Goal: Information Seeking & Learning: Learn about a topic

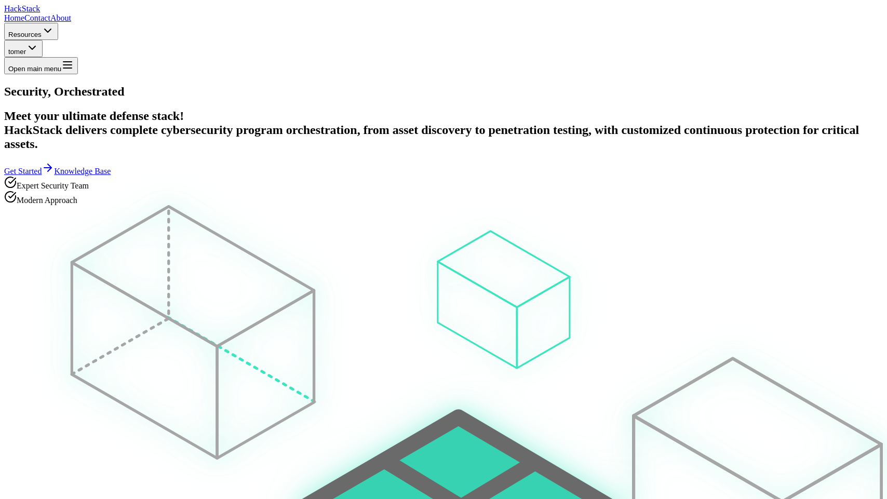
click at [358, 99] on h1 "Security, Orchestrated" at bounding box center [443, 92] width 879 height 14
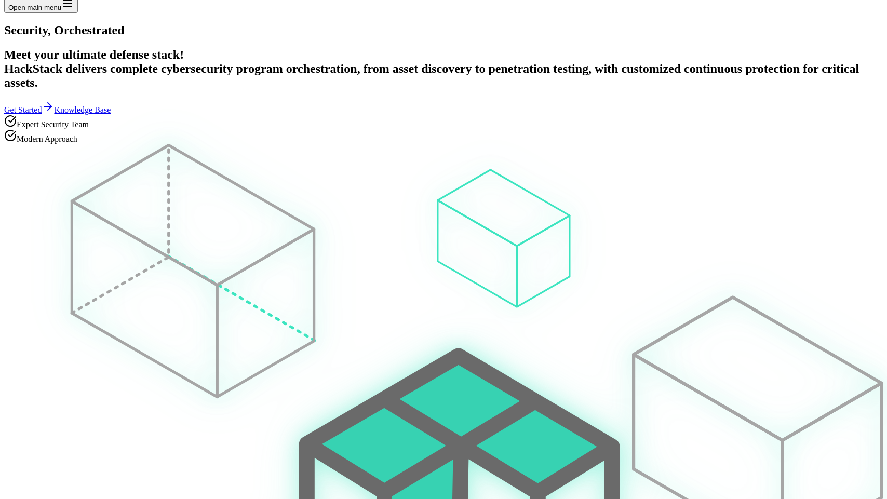
scroll to position [24, 0]
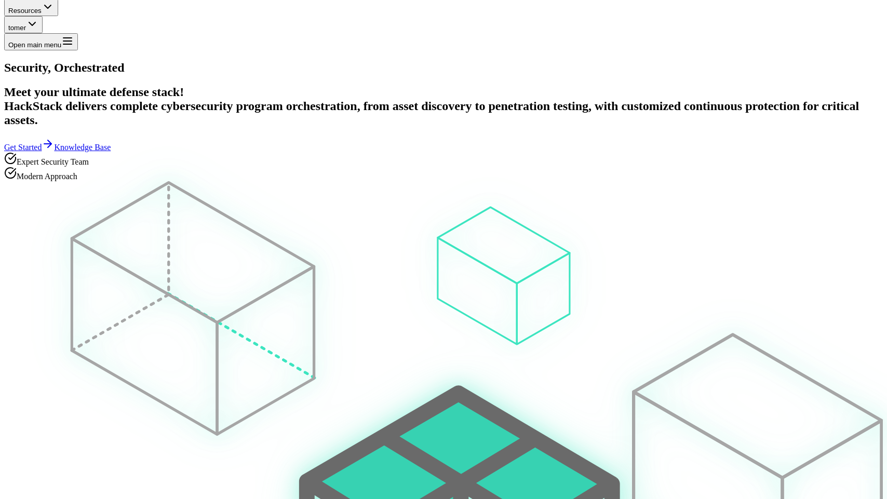
click at [111, 152] on link "Knowledge Base" at bounding box center [82, 147] width 57 height 9
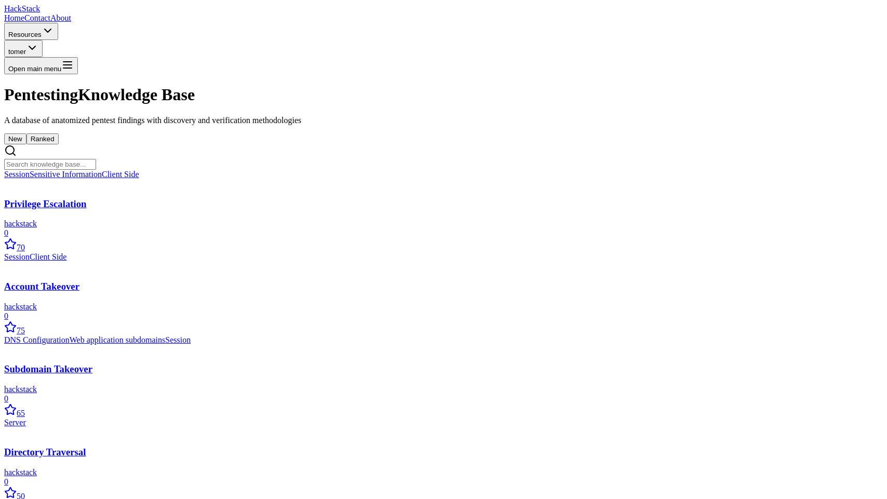
click at [59, 144] on button "Ranked" at bounding box center [42, 138] width 32 height 11
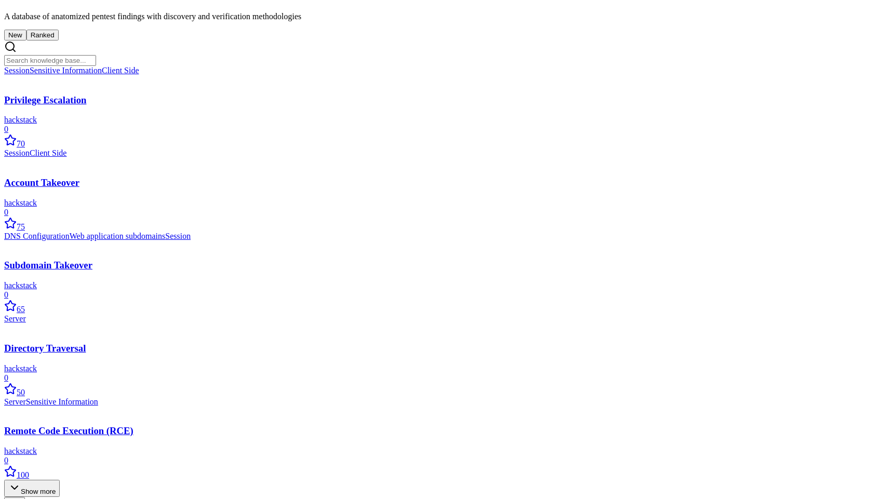
scroll to position [96, 0]
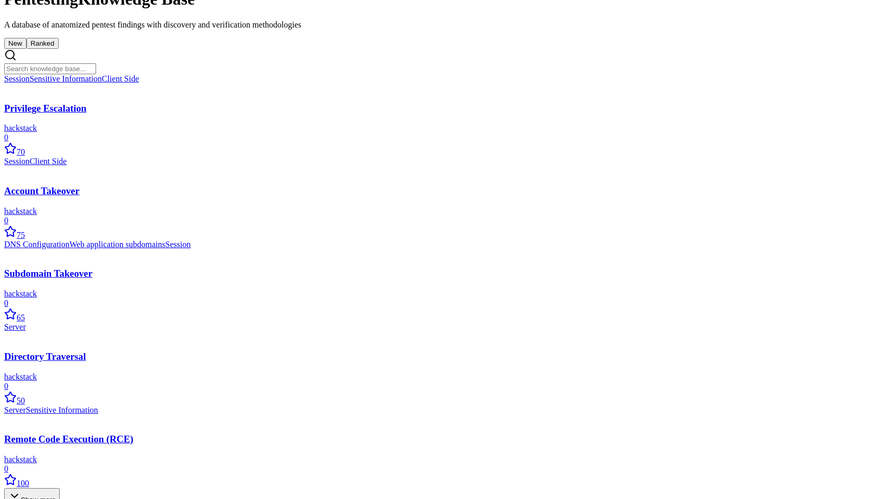
click at [26, 49] on button "New" at bounding box center [15, 43] width 22 height 11
click at [59, 49] on button "Ranked" at bounding box center [42, 43] width 32 height 11
click at [26, 49] on button "New" at bounding box center [15, 43] width 22 height 11
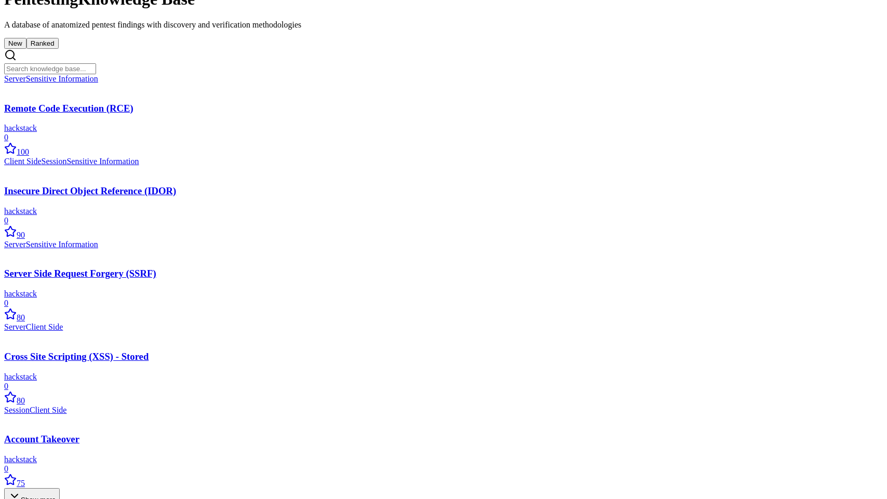
click at [59, 49] on button "Ranked" at bounding box center [42, 43] width 32 height 11
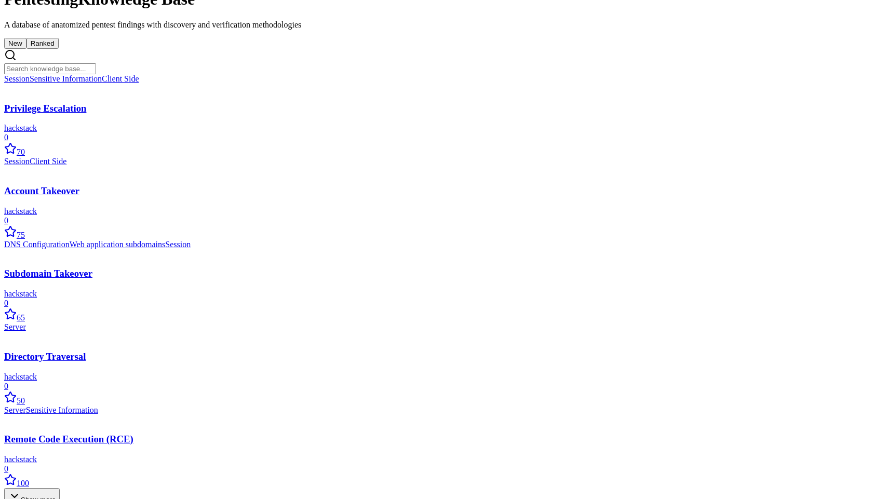
click at [26, 49] on button "New" at bounding box center [15, 43] width 22 height 11
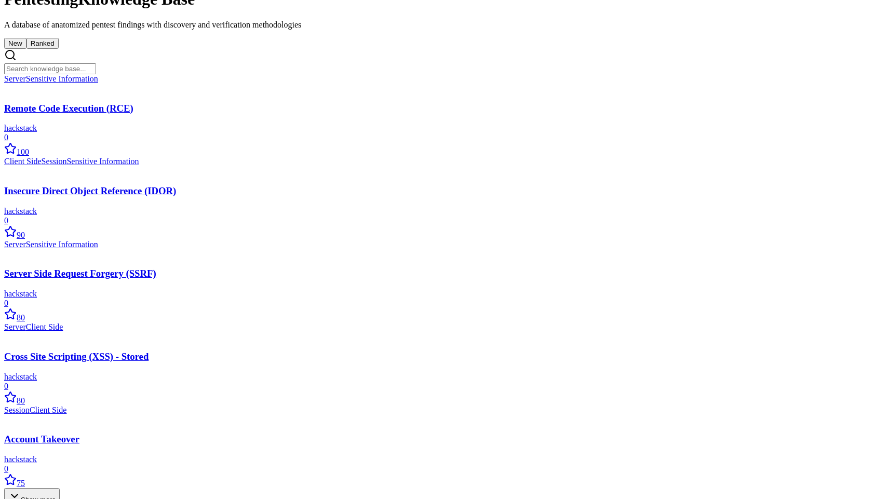
click at [59, 49] on button "Ranked" at bounding box center [42, 43] width 32 height 11
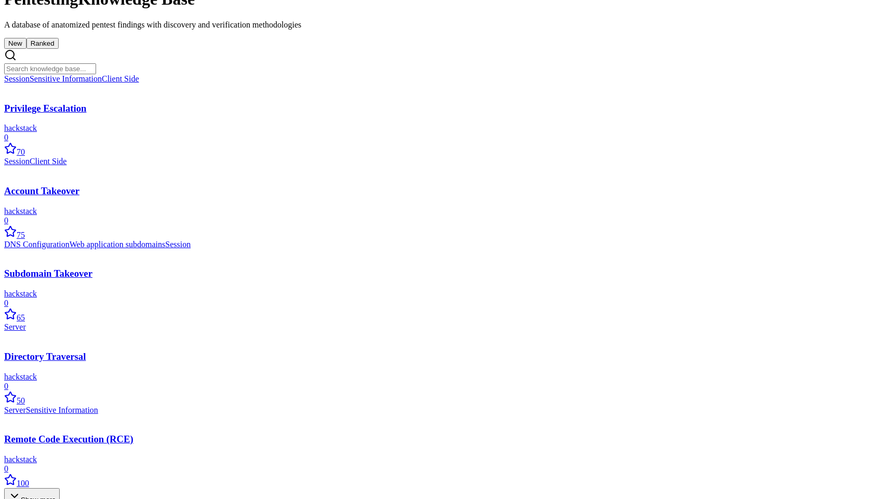
click at [409, 157] on div "hackstack 0 70" at bounding box center [443, 140] width 879 height 33
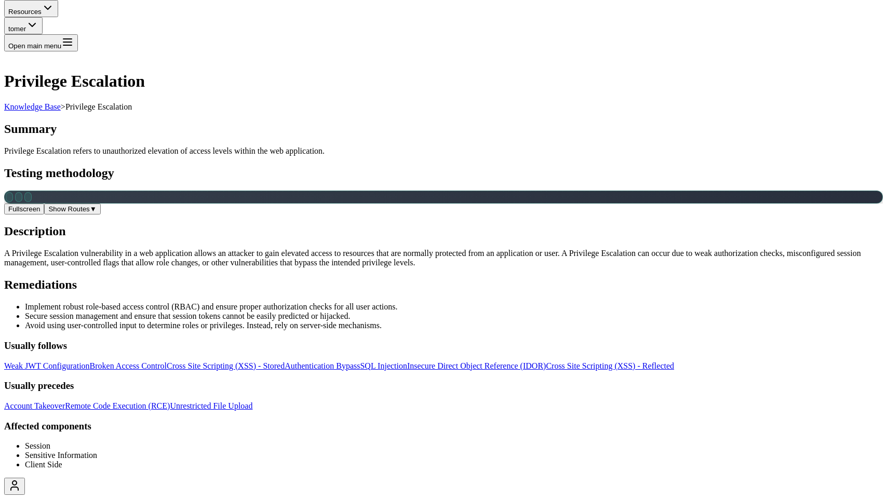
scroll to position [278, 0]
click at [100, 214] on button "Show Routes ▼" at bounding box center [72, 209] width 56 height 11
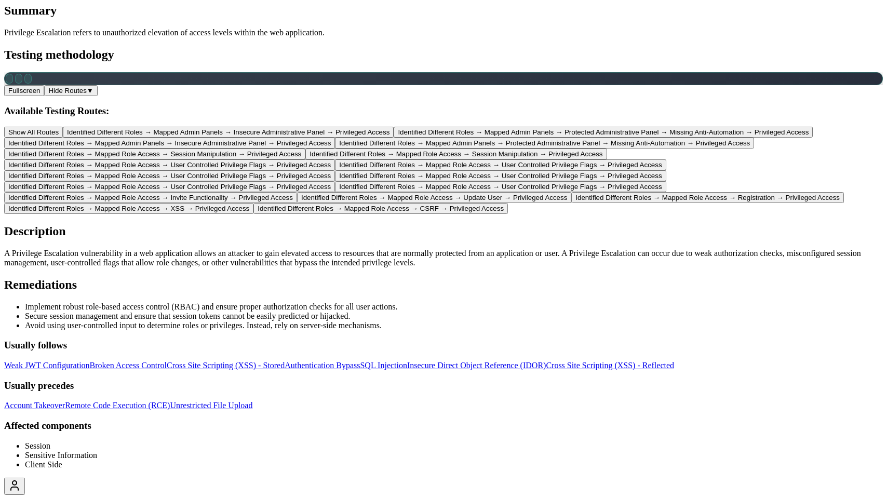
click at [98, 96] on button "Hide Routes ▼" at bounding box center [70, 90] width 53 height 11
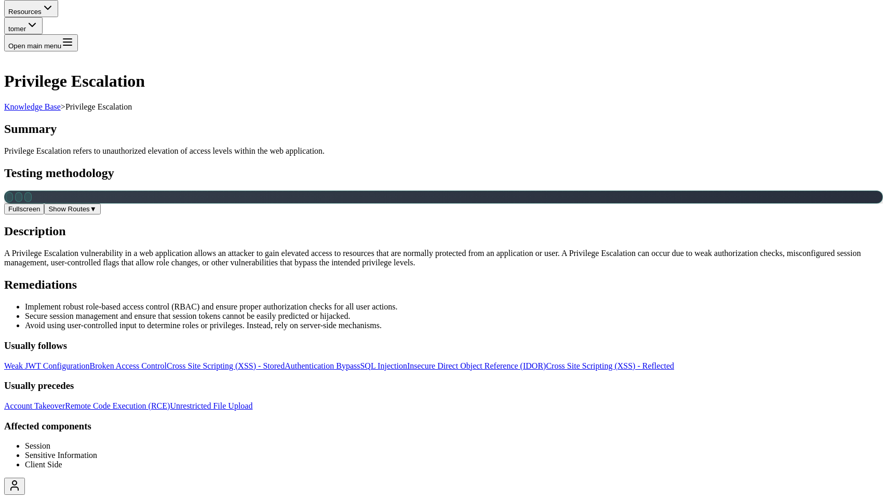
scroll to position [0, 0]
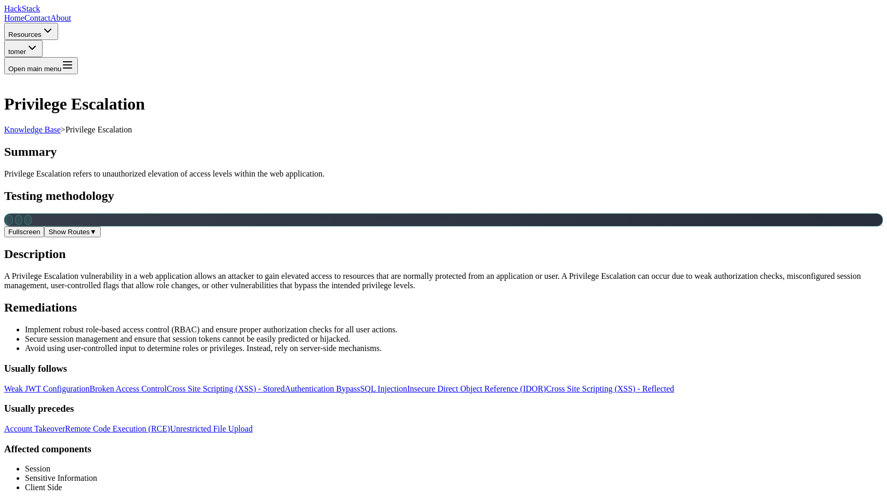
click at [180, 95] on h1 "Privilege Escalation" at bounding box center [443, 104] width 879 height 19
click at [4, 11] on img at bounding box center [4, 11] width 0 height 0
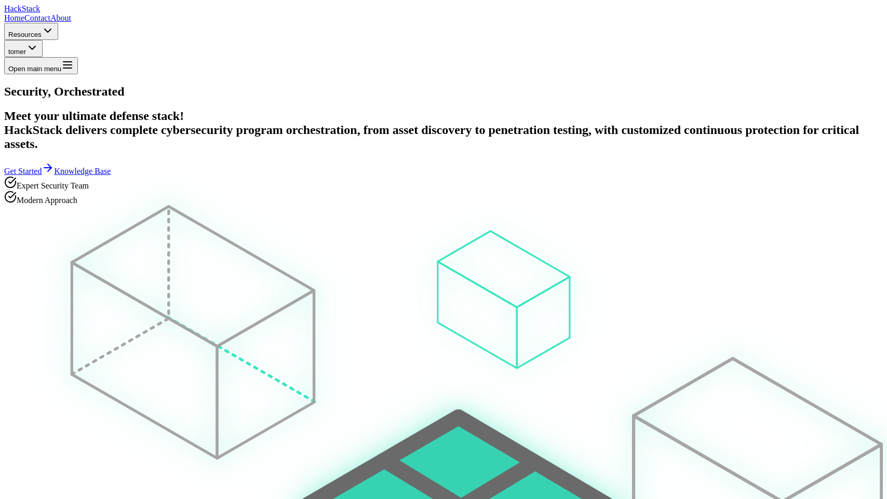
click at [111, 176] on link "Knowledge Base" at bounding box center [82, 171] width 57 height 9
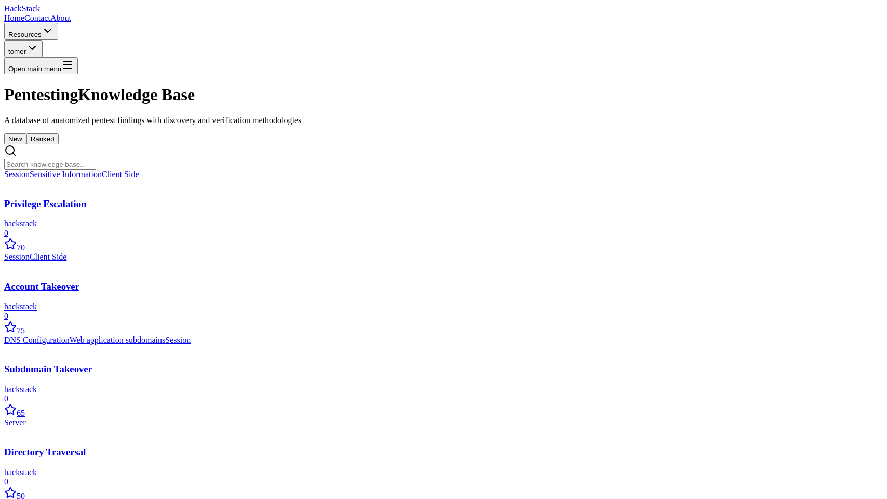
scroll to position [290, 0]
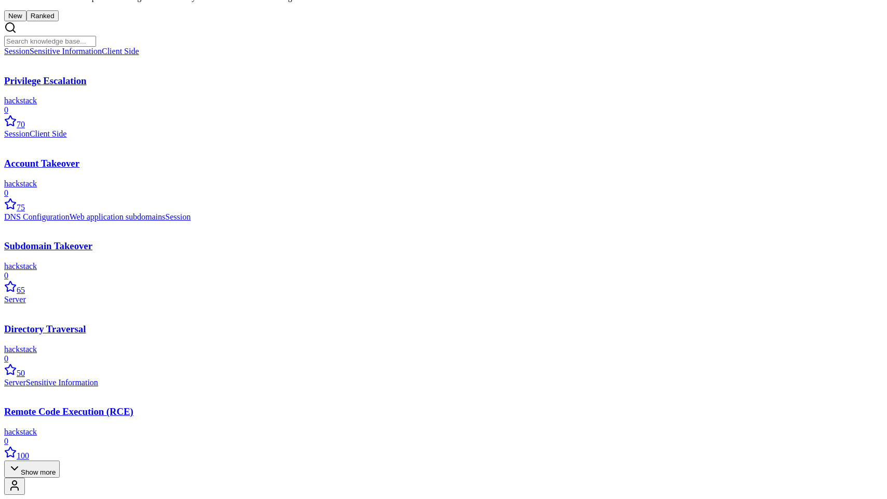
click at [60, 461] on button "Show more" at bounding box center [32, 469] width 56 height 17
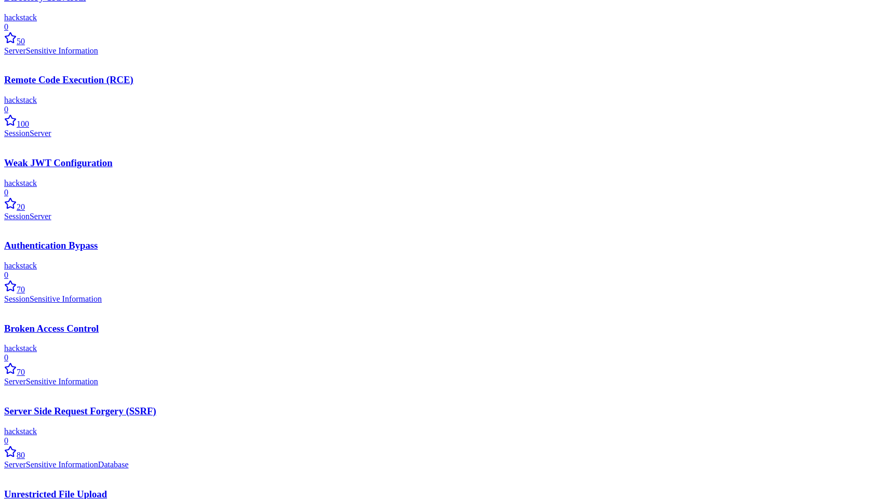
scroll to position [810, 0]
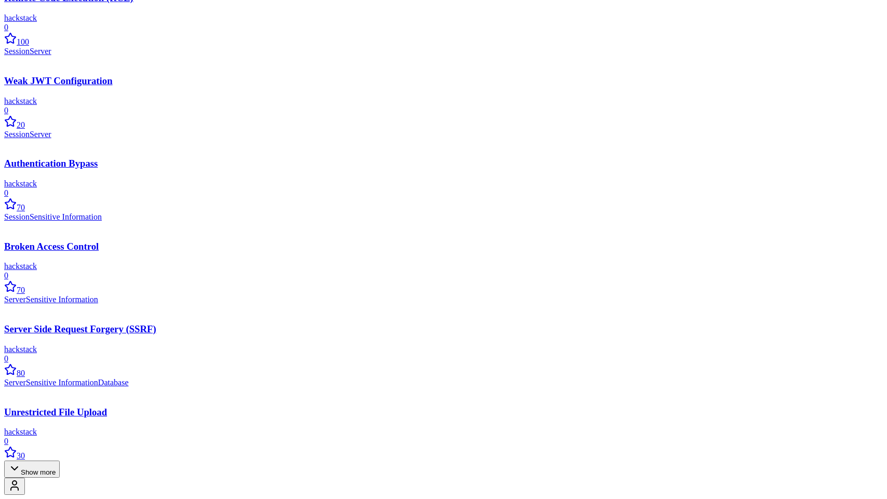
click at [60, 461] on button "Show more" at bounding box center [32, 469] width 56 height 17
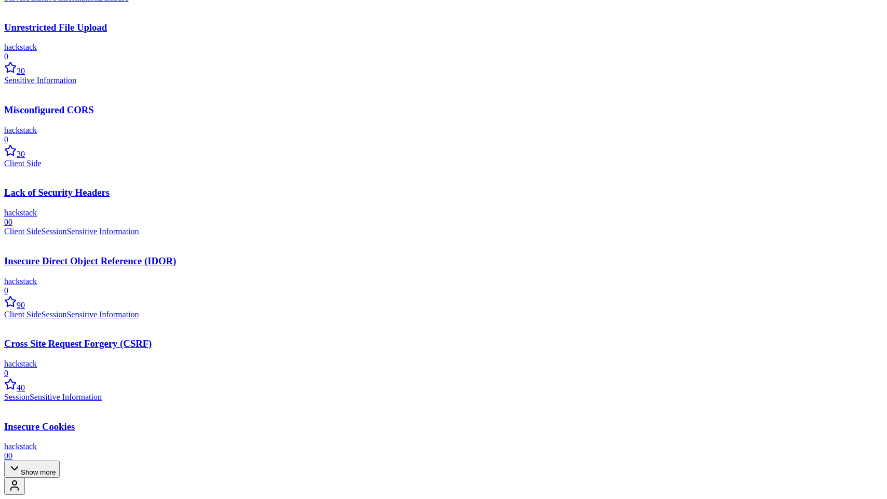
scroll to position [1329, 0]
click at [60, 462] on button "Show more" at bounding box center [32, 469] width 56 height 17
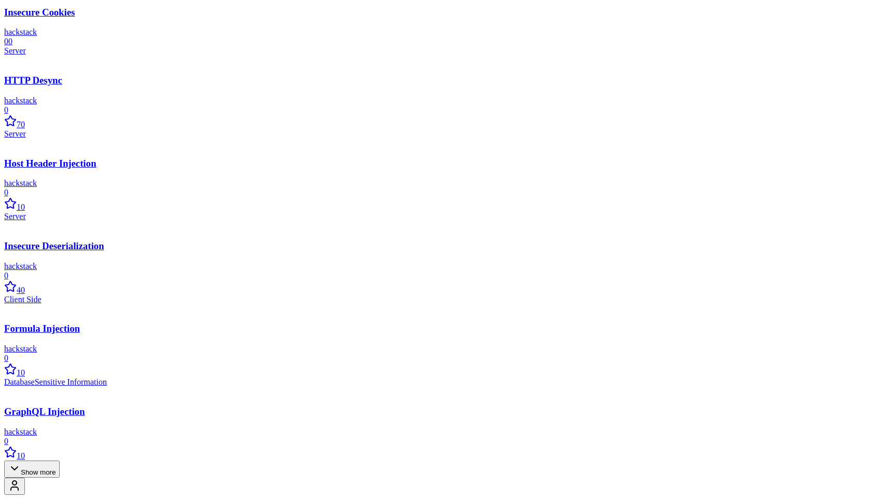
scroll to position [1848, 0]
click at [60, 462] on button "Show more" at bounding box center [32, 469] width 56 height 17
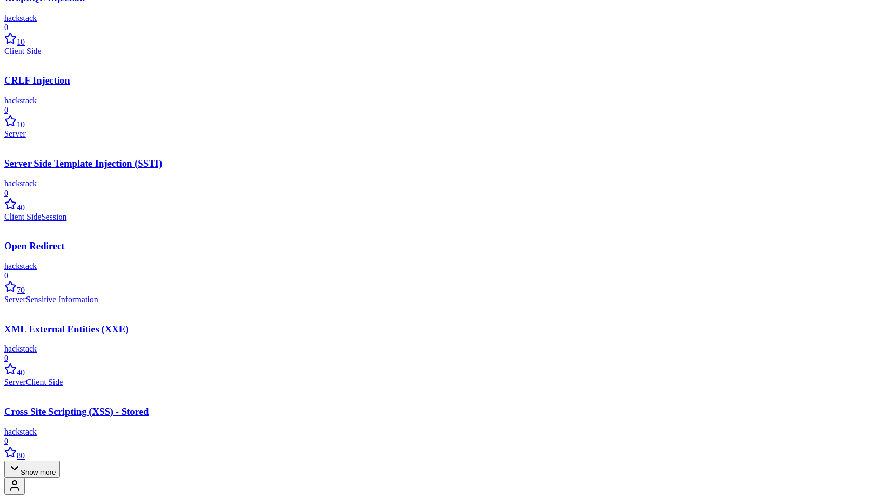
scroll to position [2368, 0]
